Goal: Task Accomplishment & Management: Complete application form

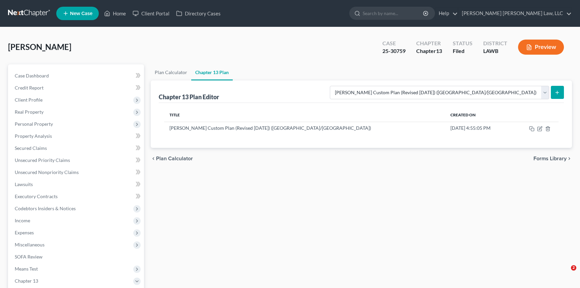
select select "1"
click at [114, 15] on link "Home" at bounding box center [115, 13] width 28 height 12
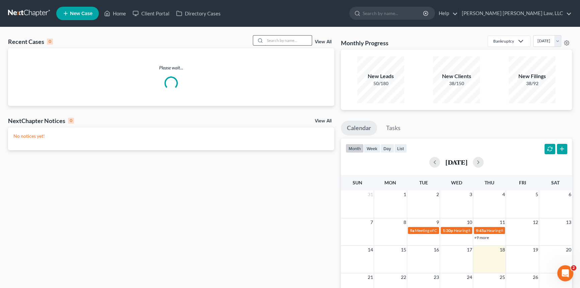
click at [273, 41] on input "search" at bounding box center [288, 41] width 47 height 10
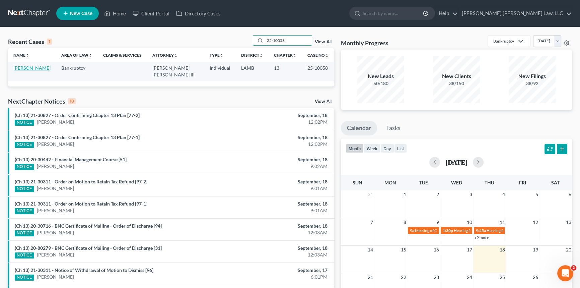
type input "25-10058"
click at [23, 67] on link "[PERSON_NAME]" at bounding box center [31, 68] width 37 height 6
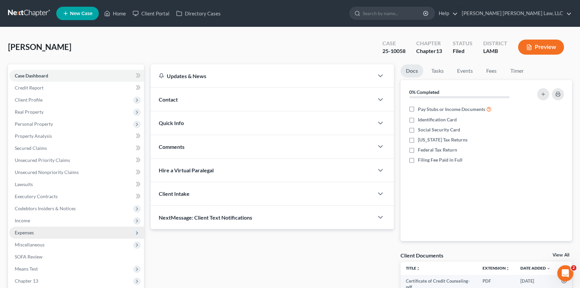
click at [28, 234] on span "Expenses" at bounding box center [24, 232] width 19 height 6
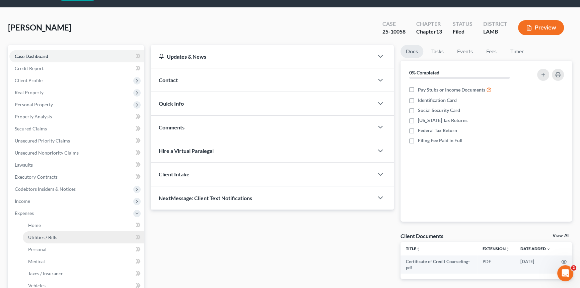
scroll to position [30, 0]
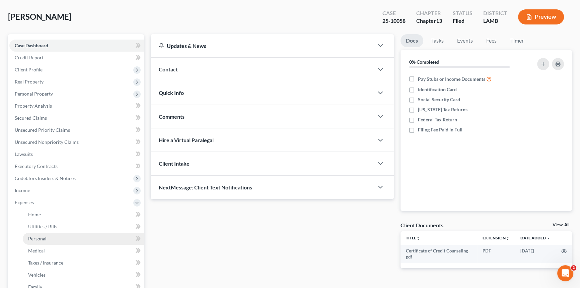
click at [45, 236] on span "Personal" at bounding box center [37, 239] width 18 height 6
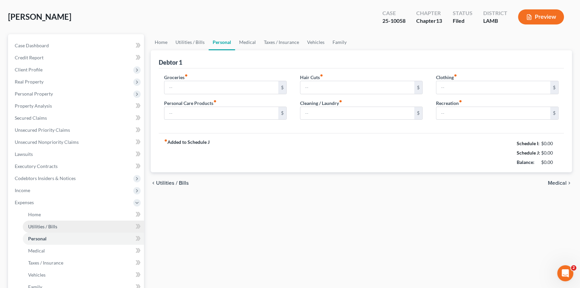
scroll to position [1, 0]
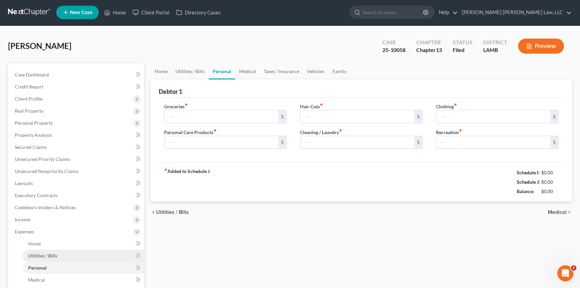
type input "879.00"
type input "315.72"
type input "60.00"
type input "83.00"
type input "200.00"
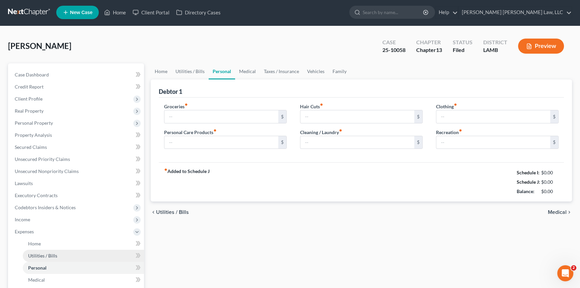
type input "0.00"
